Goal: Navigation & Orientation: Find specific page/section

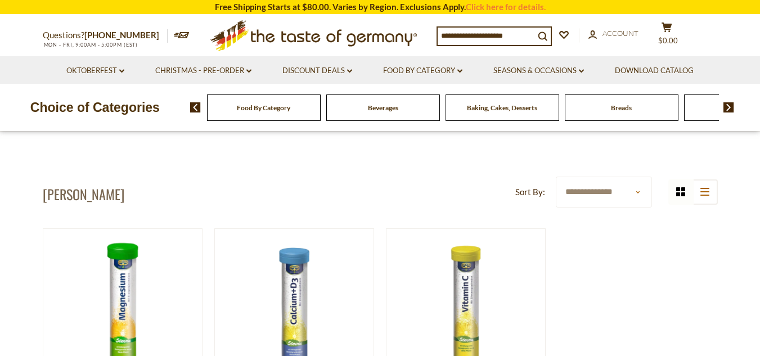
scroll to position [23, 0]
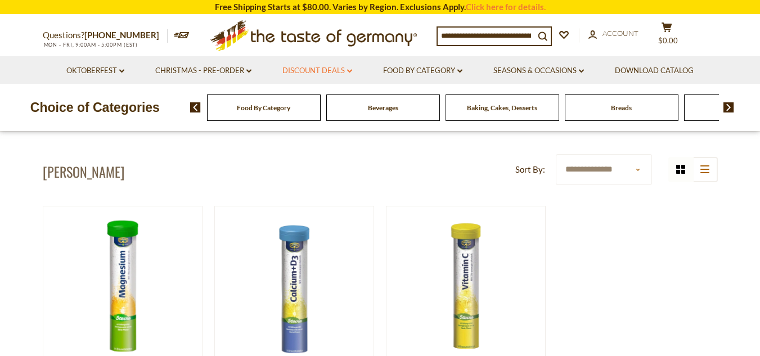
click at [306, 71] on link "Discount Deals dropdown_arrow" at bounding box center [317, 71] width 70 height 12
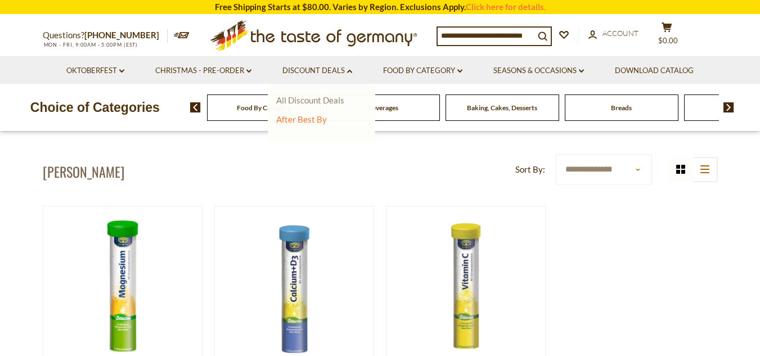
click at [315, 105] on link "All Discount Deals" at bounding box center [310, 100] width 68 height 10
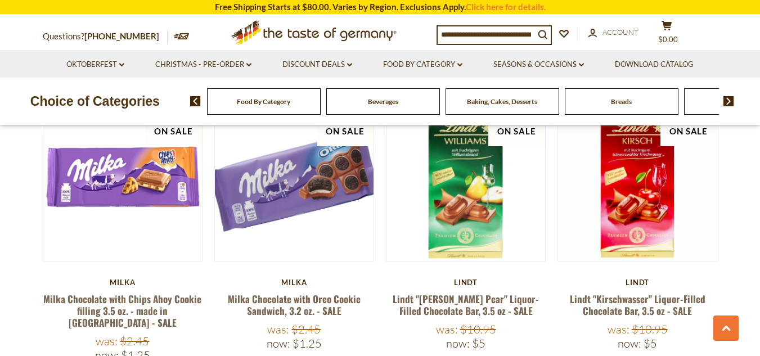
scroll to position [736, 0]
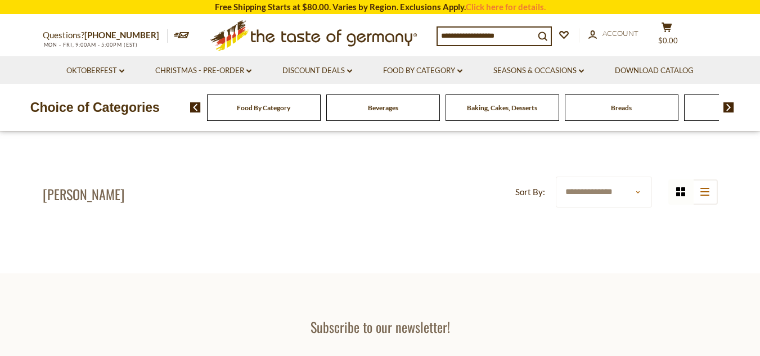
scroll to position [23, 0]
